Goal: Find specific page/section: Find specific page/section

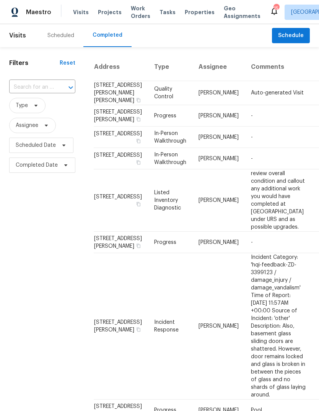
click at [83, 13] on span "Visits" at bounding box center [81, 12] width 16 height 8
click at [197, 9] on span "Properties" at bounding box center [200, 12] width 30 height 8
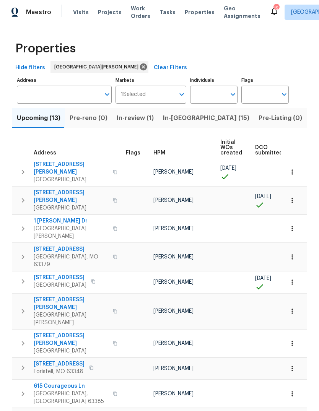
click at [192, 124] on button "In-[GEOGRAPHIC_DATA] (15)" at bounding box center [206, 118] width 96 height 20
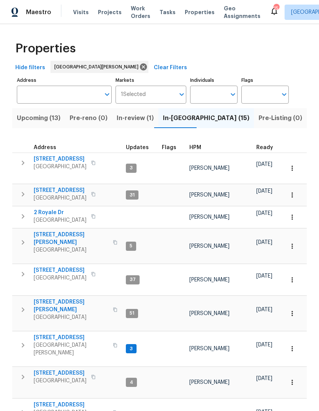
click at [200, 149] on div "HPM" at bounding box center [219, 147] width 61 height 5
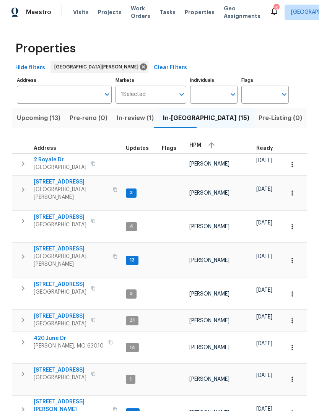
click at [206, 147] on button "button" at bounding box center [211, 145] width 11 height 11
